Goal: Find specific page/section: Find specific page/section

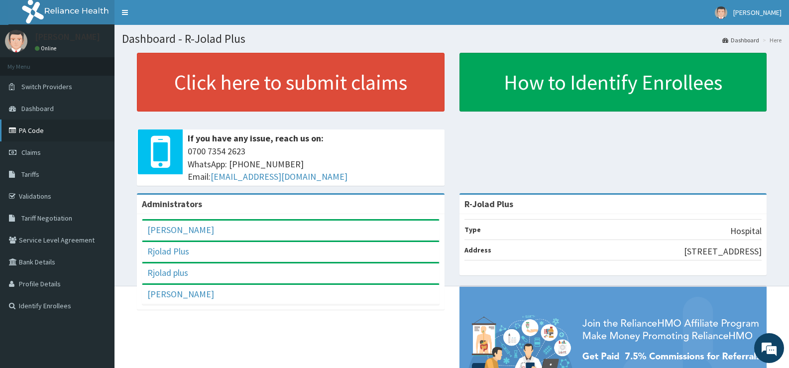
click at [37, 129] on link "PA Code" at bounding box center [57, 130] width 114 height 22
click at [37, 133] on link "PA Code" at bounding box center [57, 130] width 114 height 22
